Goal: Task Accomplishment & Management: Manage account settings

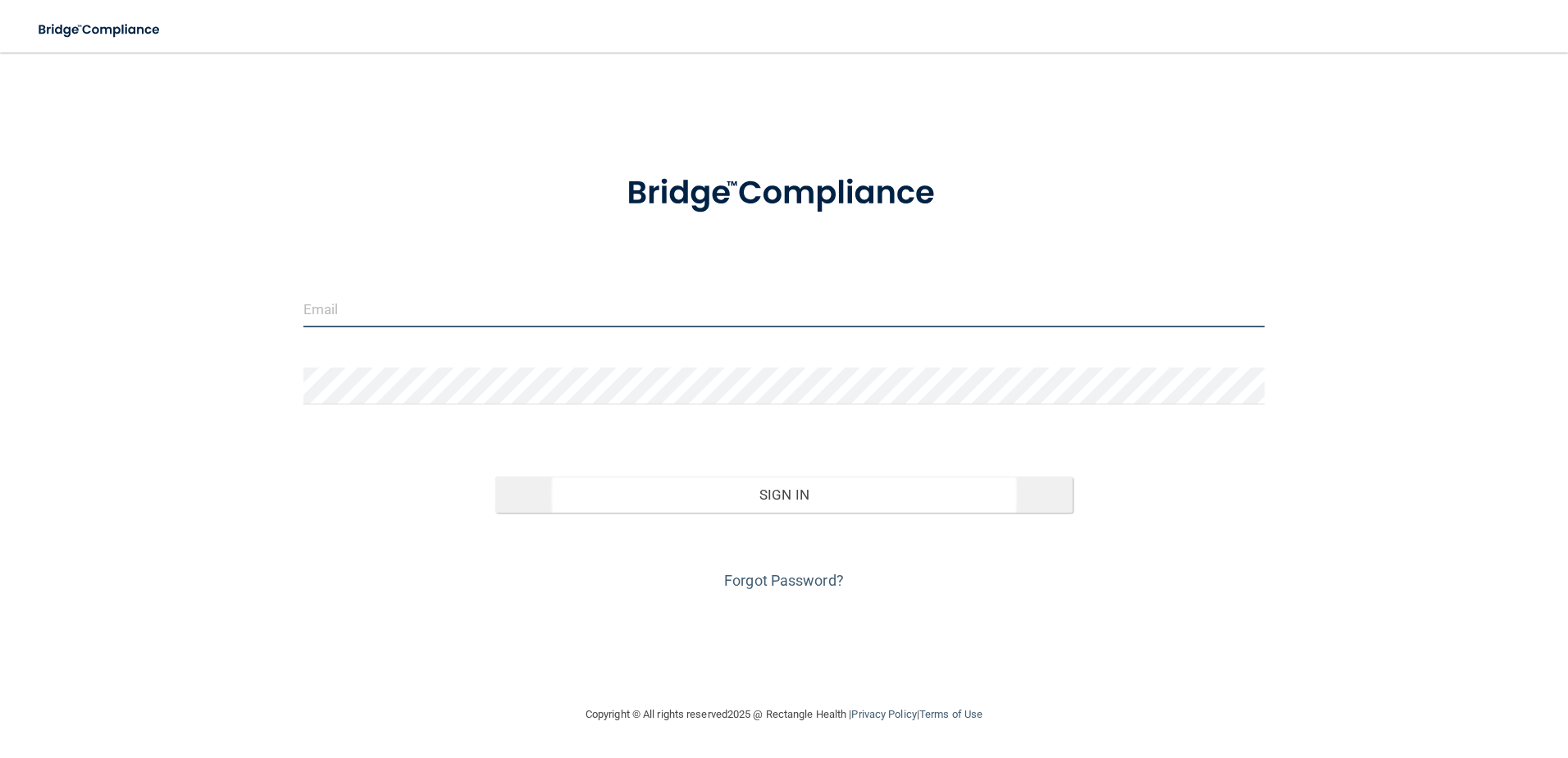
type input "[EMAIL_ADDRESS][DOMAIN_NAME]"
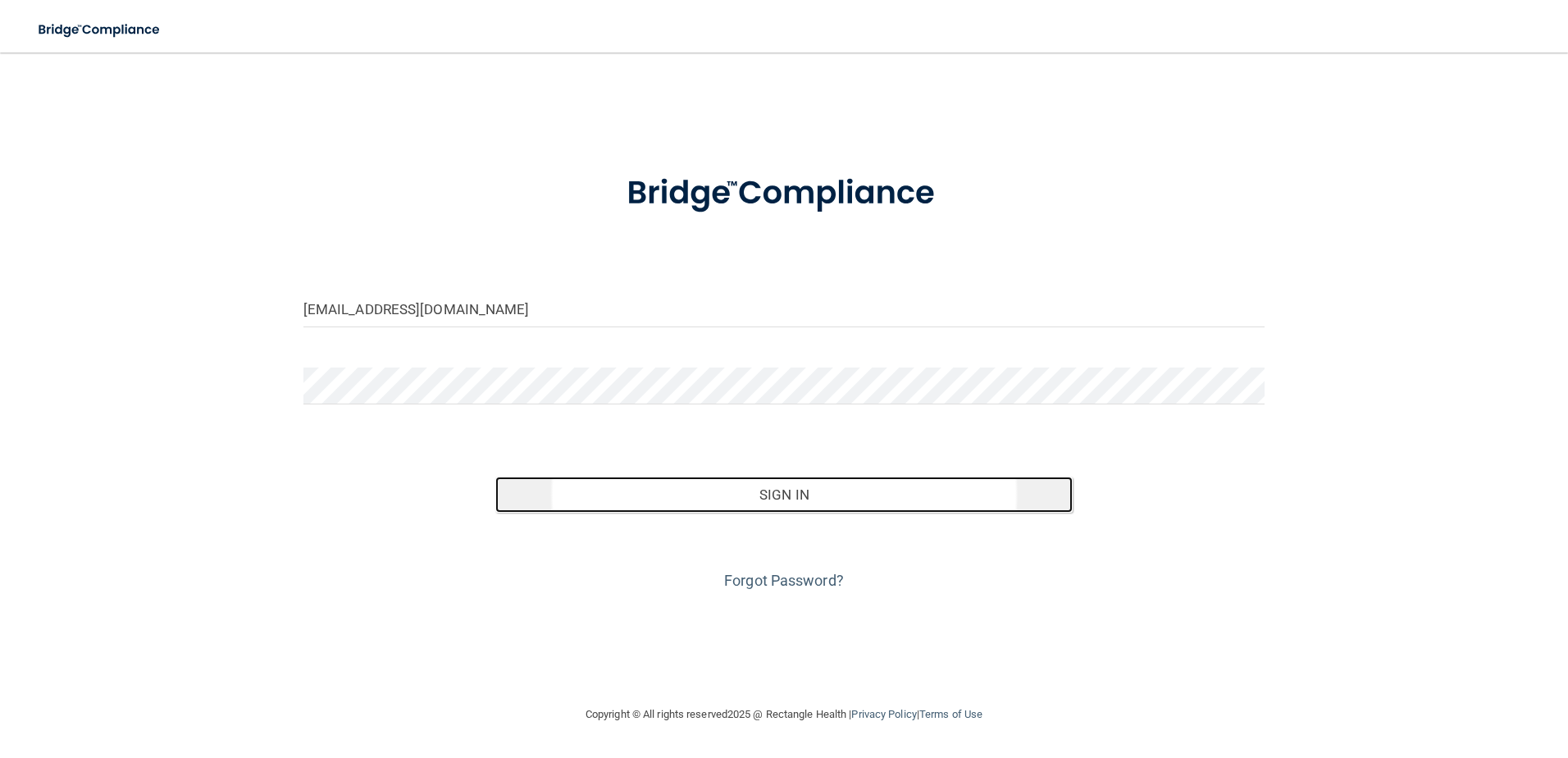
click at [634, 483] on button "Sign In" at bounding box center [784, 494] width 578 height 36
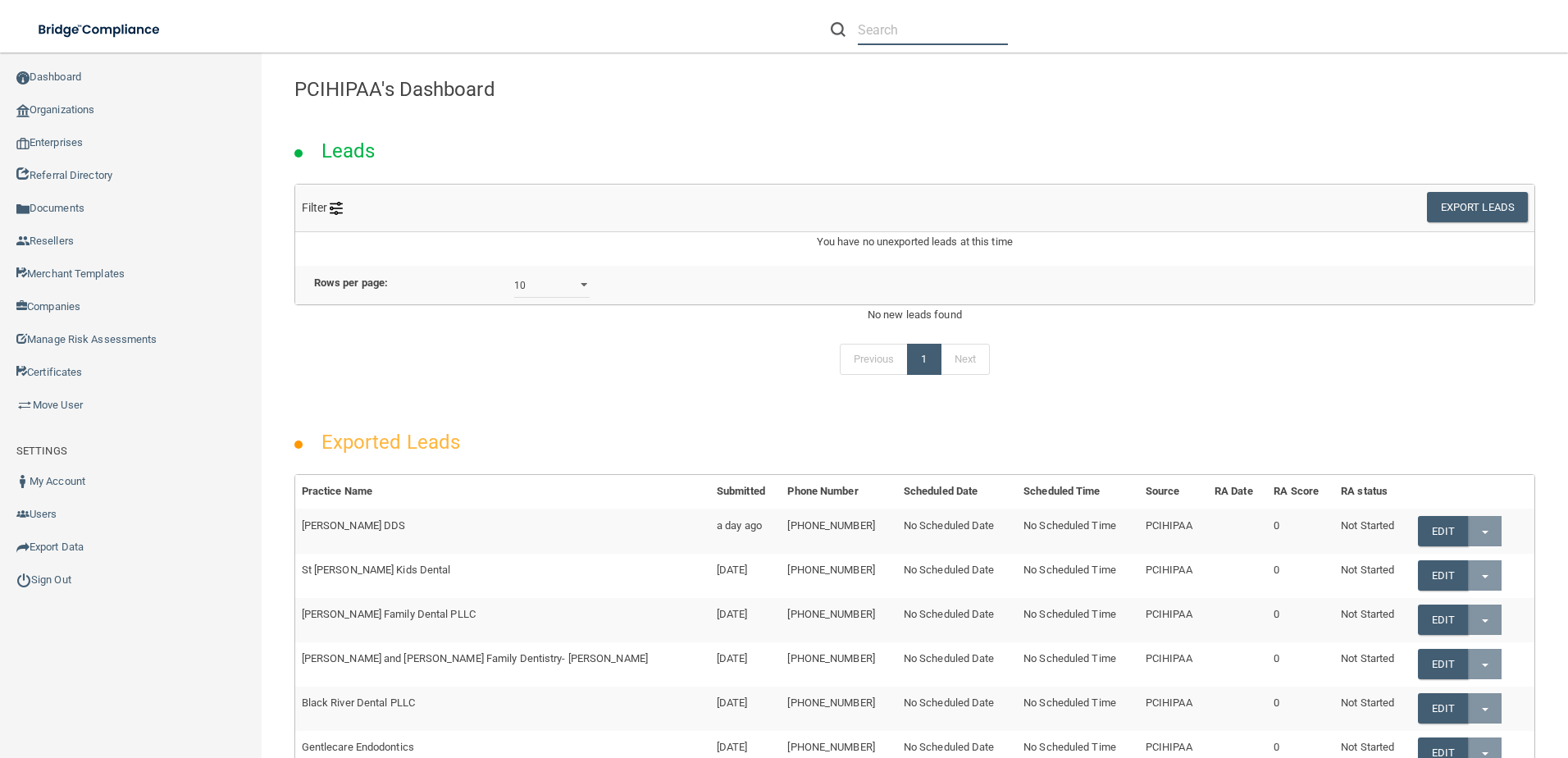
click at [902, 31] on input "text" at bounding box center [933, 30] width 150 height 31
paste input "Van Laecken Orthodontics"
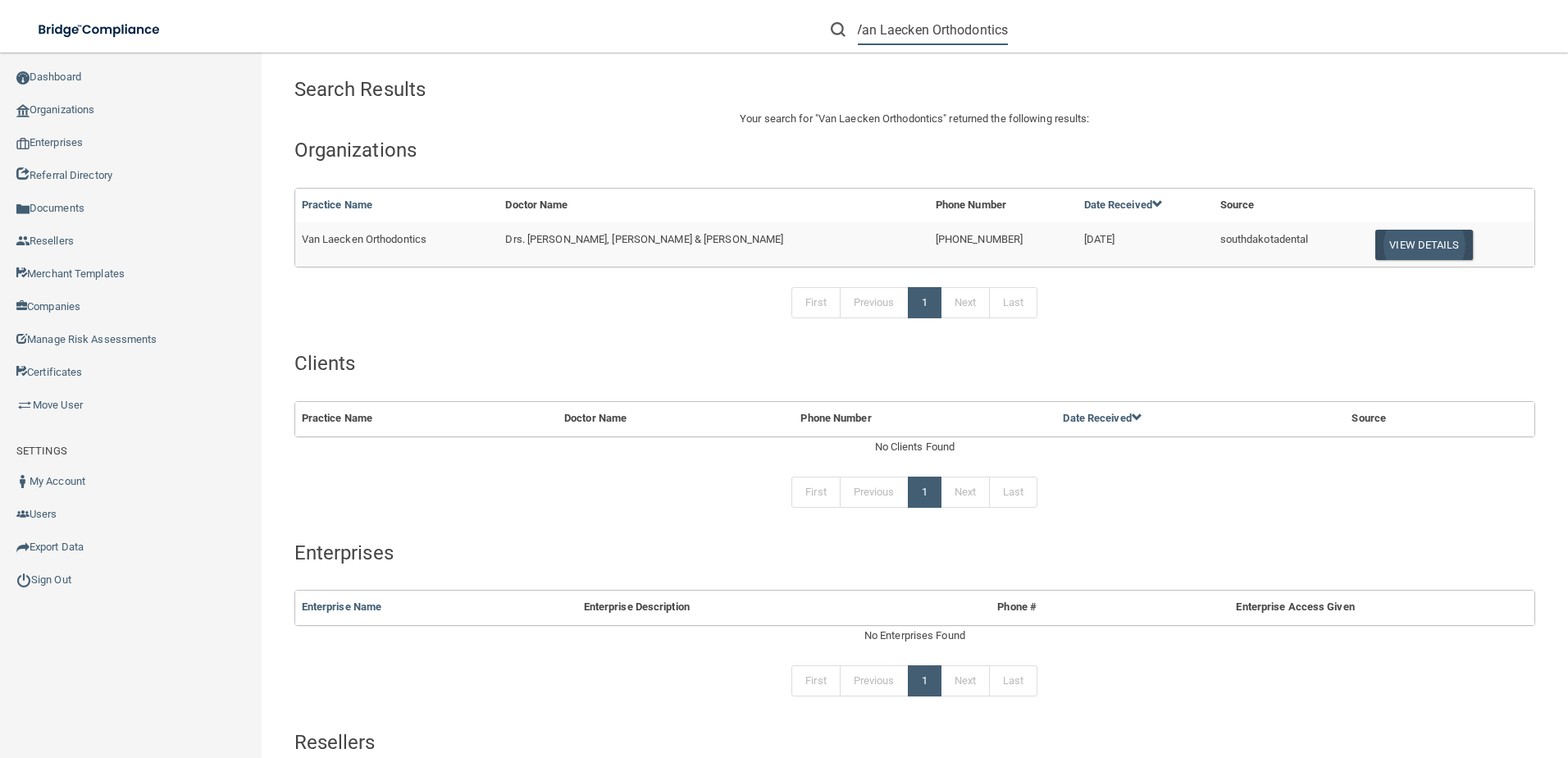
type input "Van Laecken Orthodontics"
click at [1436, 242] on button "View Details" at bounding box center [1424, 244] width 97 height 31
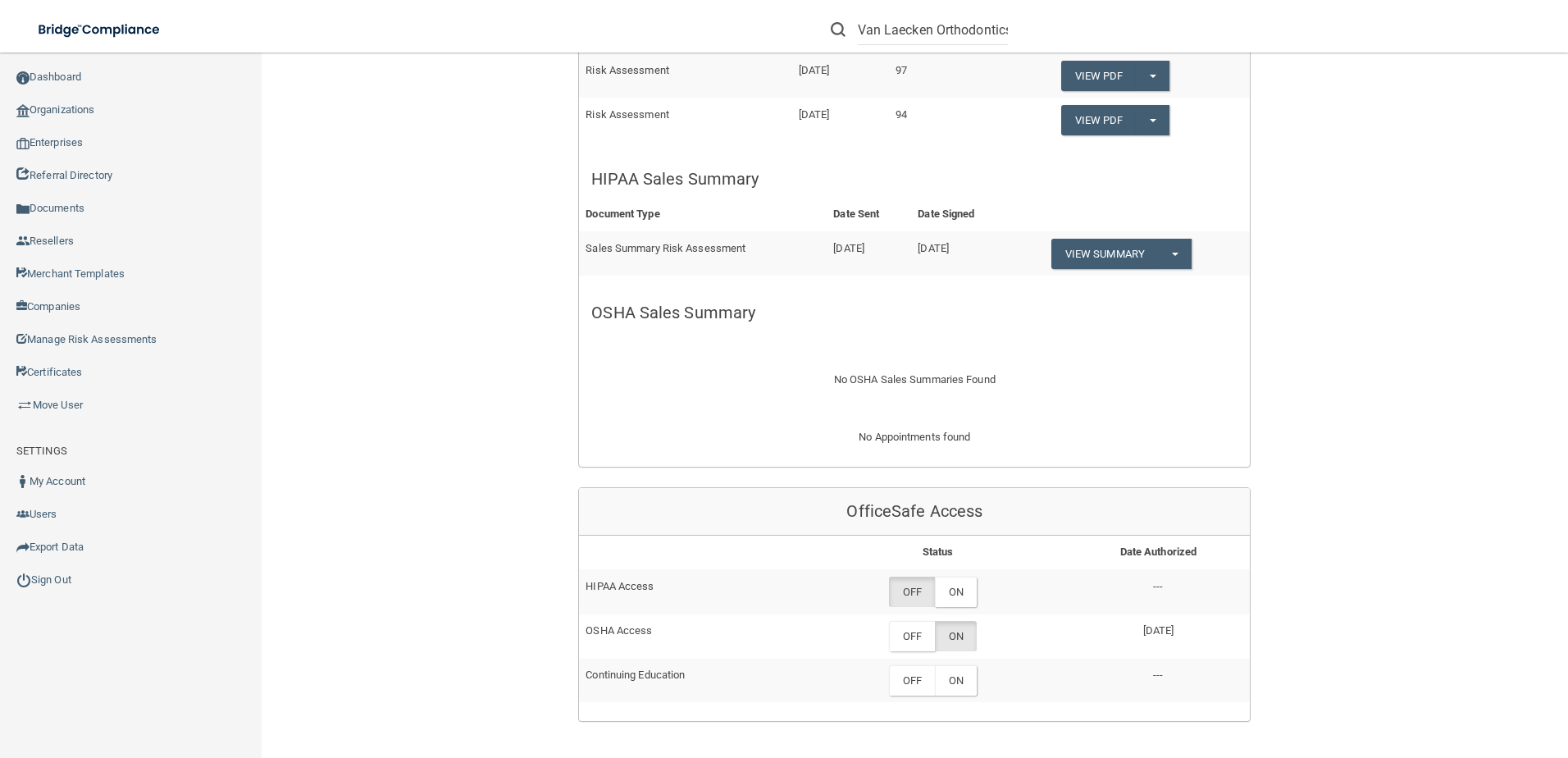
scroll to position [656, 0]
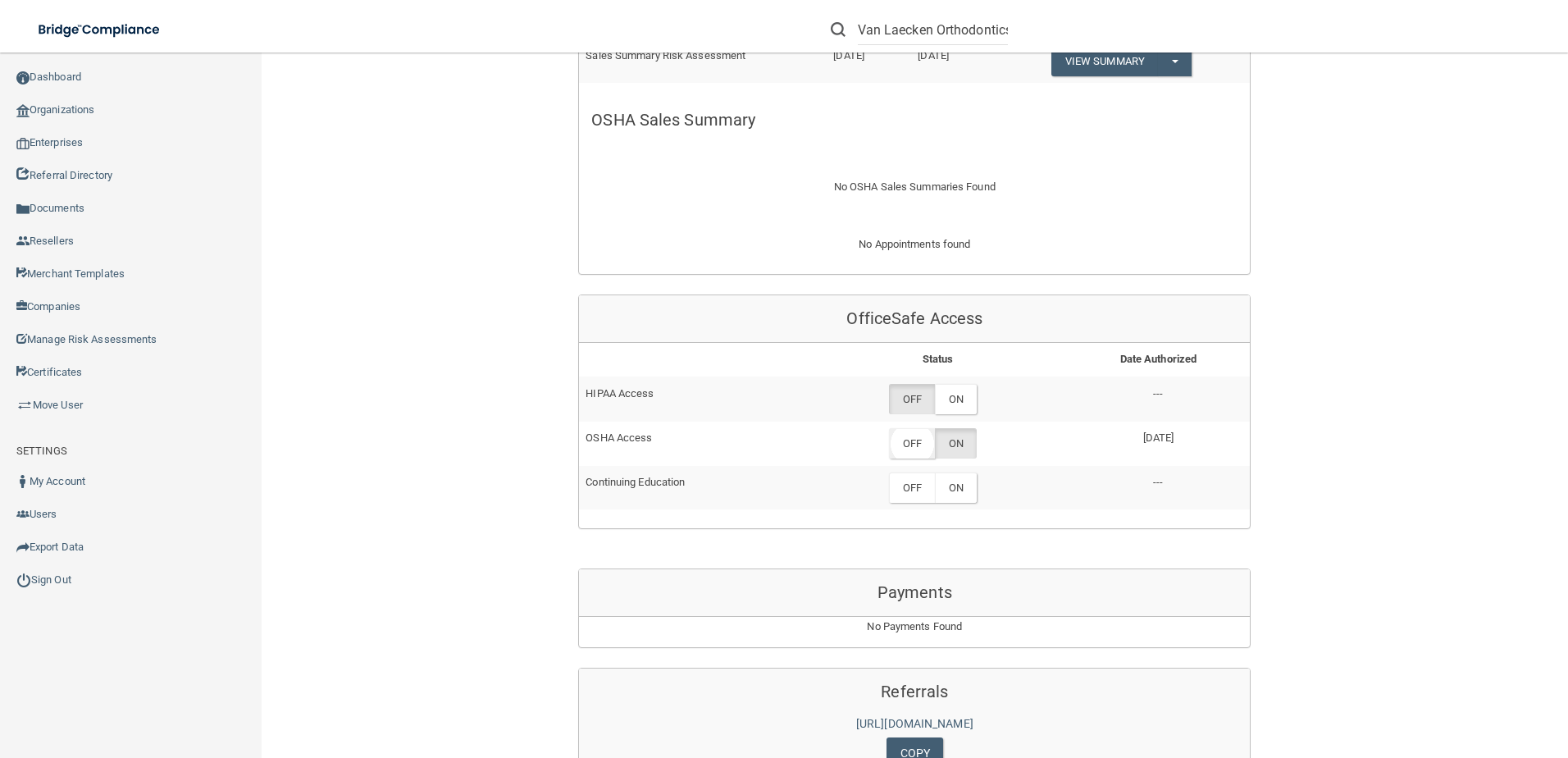
click at [911, 443] on label "OFF" at bounding box center [911, 443] width 46 height 31
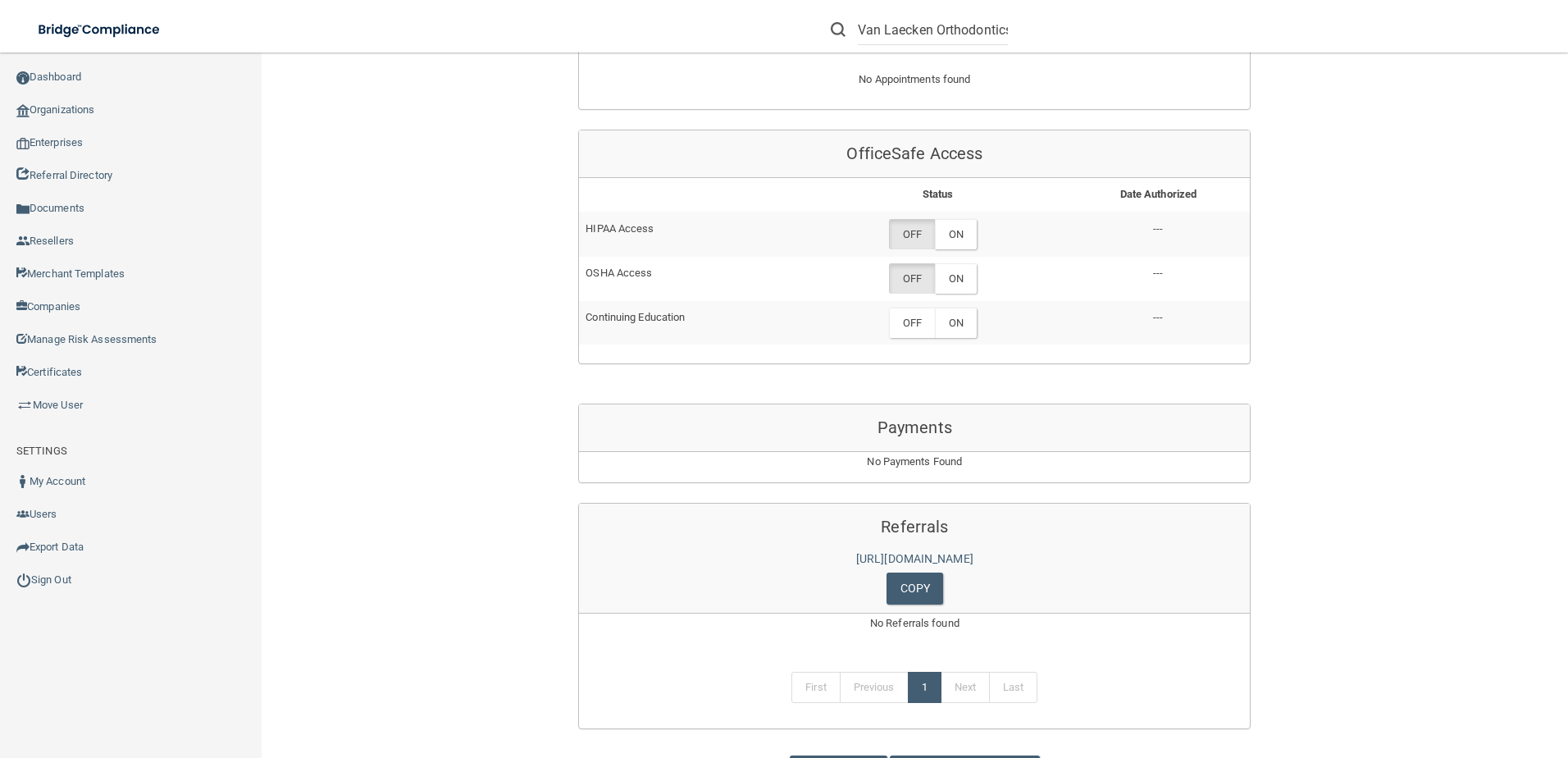
scroll to position [961, 0]
